Goal: Task Accomplishment & Management: Use online tool/utility

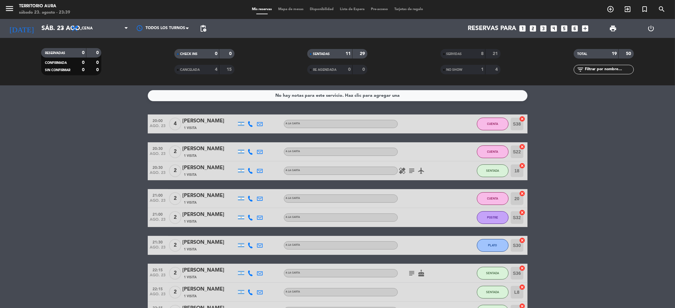
click at [611, 146] on bookings-row "20:00 [DATE] 4 [PERSON_NAME] 1 Visita A LA CARTA CUENTA S38 cancel 20:30 [DATE]…" at bounding box center [337, 241] width 675 height 253
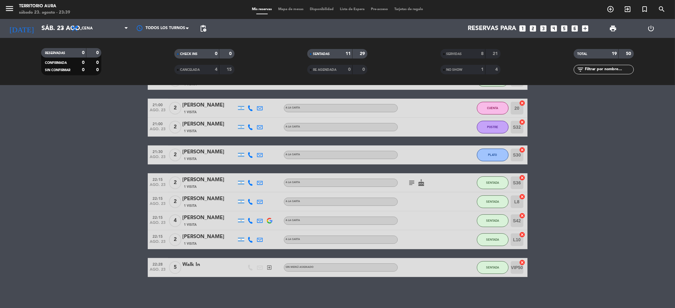
scroll to position [35, 0]
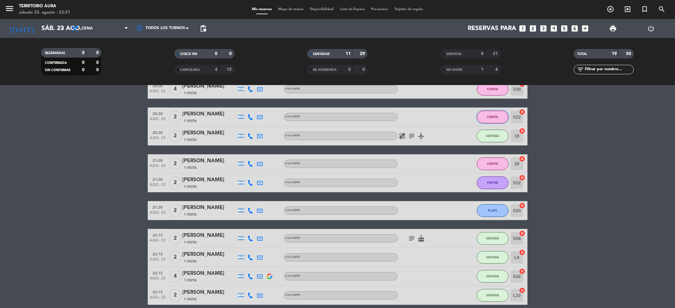
click at [493, 111] on button "CUENTA" at bounding box center [493, 117] width 32 height 13
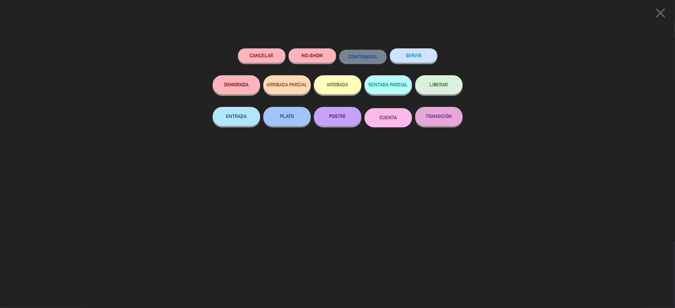
click at [408, 52] on button "SERVIR" at bounding box center [413, 55] width 47 height 14
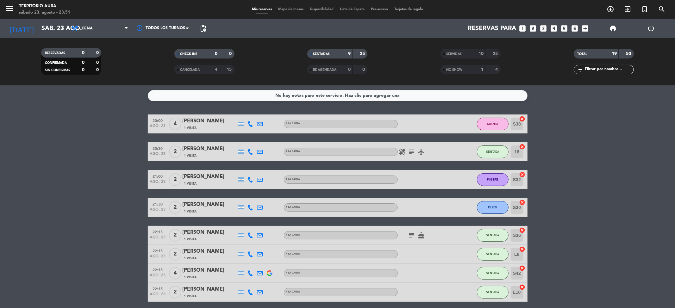
click at [606, 158] on bookings-row "20:00 [DATE] 4 [PERSON_NAME] 1 Visita A LA CARTA CUENTA S38 cancel 20:30 [DATE]…" at bounding box center [337, 222] width 675 height 215
click at [422, 237] on icon "cake" at bounding box center [422, 236] width 8 height 8
click at [573, 202] on bookings-row "20:00 [DATE] 4 [PERSON_NAME] 1 Visita A LA CARTA CUENTA S38 cancel 20:30 [DATE]…" at bounding box center [337, 222] width 675 height 215
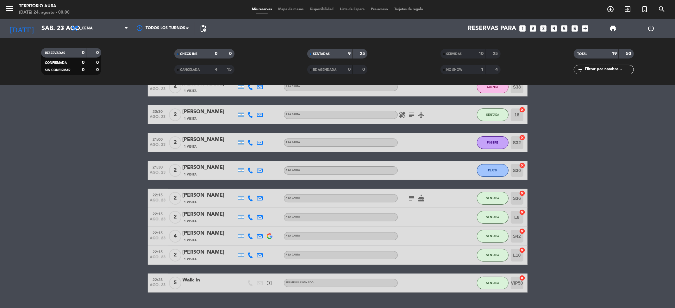
scroll to position [53, 0]
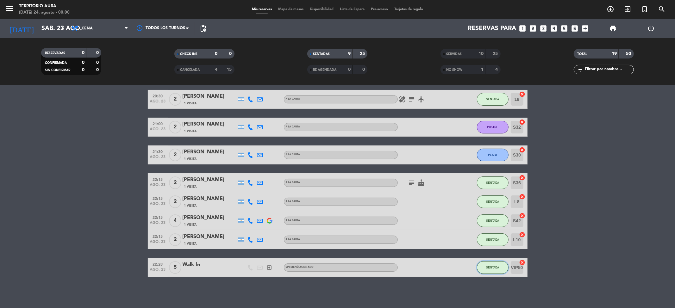
click at [491, 265] on button "SENTADA" at bounding box center [493, 267] width 32 height 13
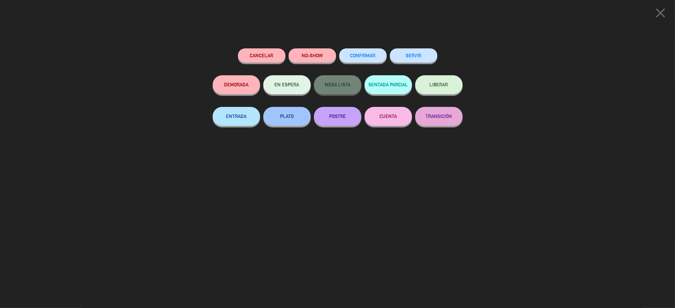
click at [389, 116] on button "CUENTA" at bounding box center [388, 116] width 47 height 19
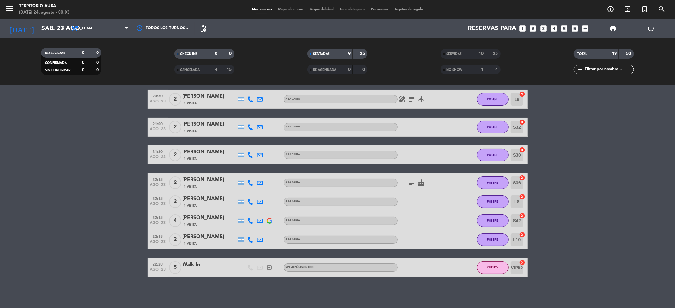
click at [550, 196] on bookings-row "20:00 [DATE] 4 [PERSON_NAME] 1 Visita A LA CARTA CUENTA S38 cancel 20:30 [DATE]…" at bounding box center [337, 169] width 675 height 215
click at [497, 203] on span "POSTRE" at bounding box center [492, 201] width 11 height 3
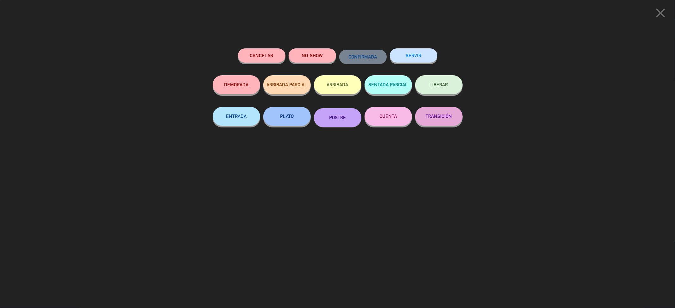
click at [393, 113] on button "CUENTA" at bounding box center [388, 116] width 47 height 19
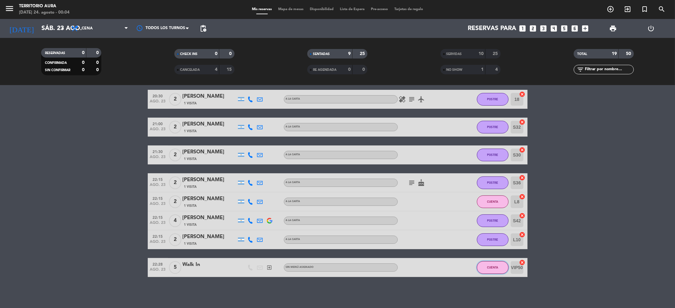
click at [483, 265] on button "CUENTA" at bounding box center [493, 267] width 32 height 13
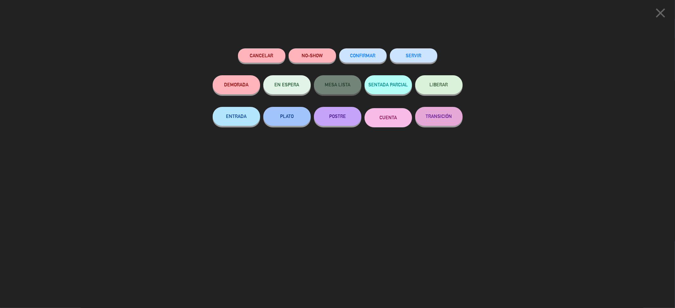
click at [412, 54] on button "SERVIR" at bounding box center [413, 55] width 47 height 14
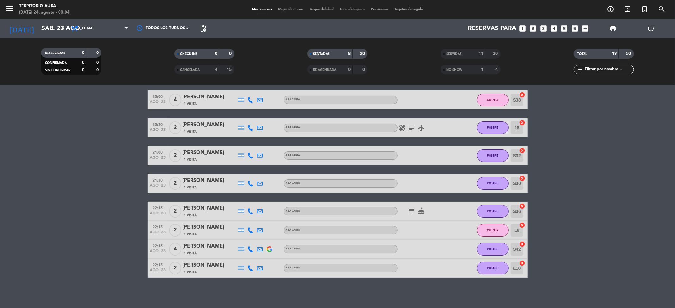
scroll to position [25, 0]
